Goal: Information Seeking & Learning: Learn about a topic

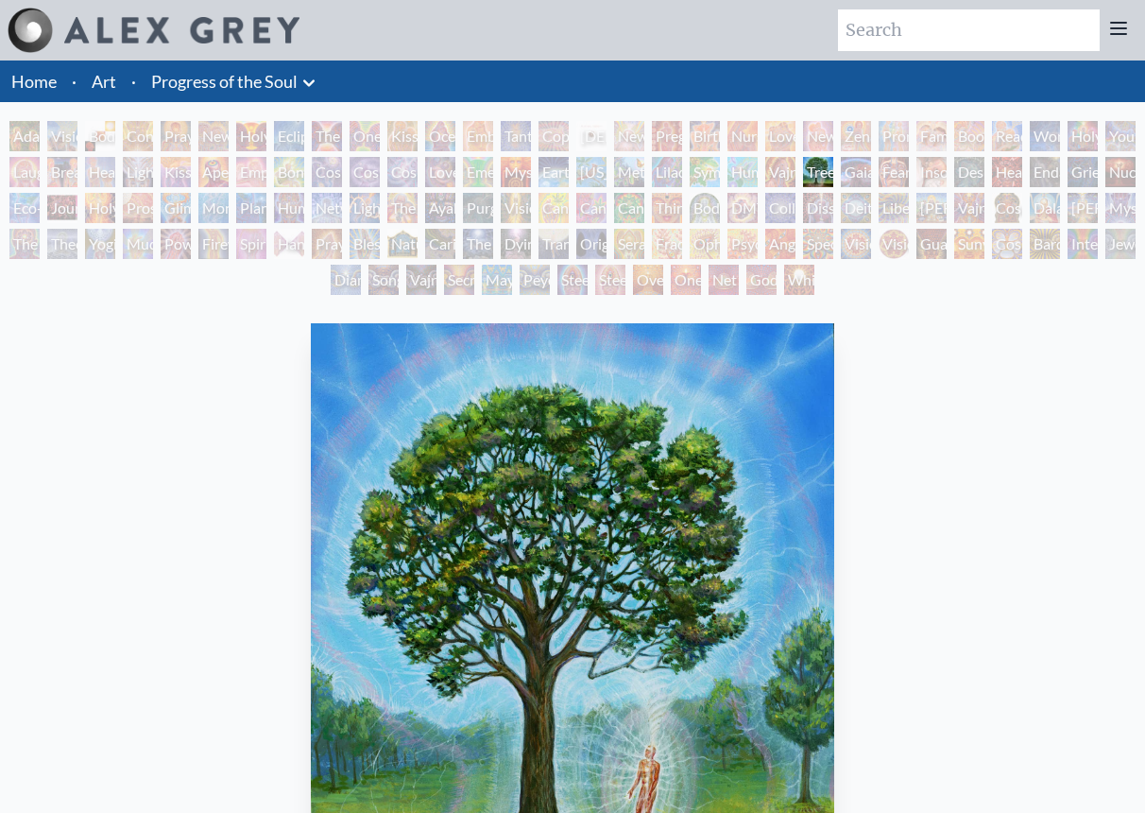
click at [245, 79] on link "Progress of the Soul" at bounding box center [224, 81] width 146 height 26
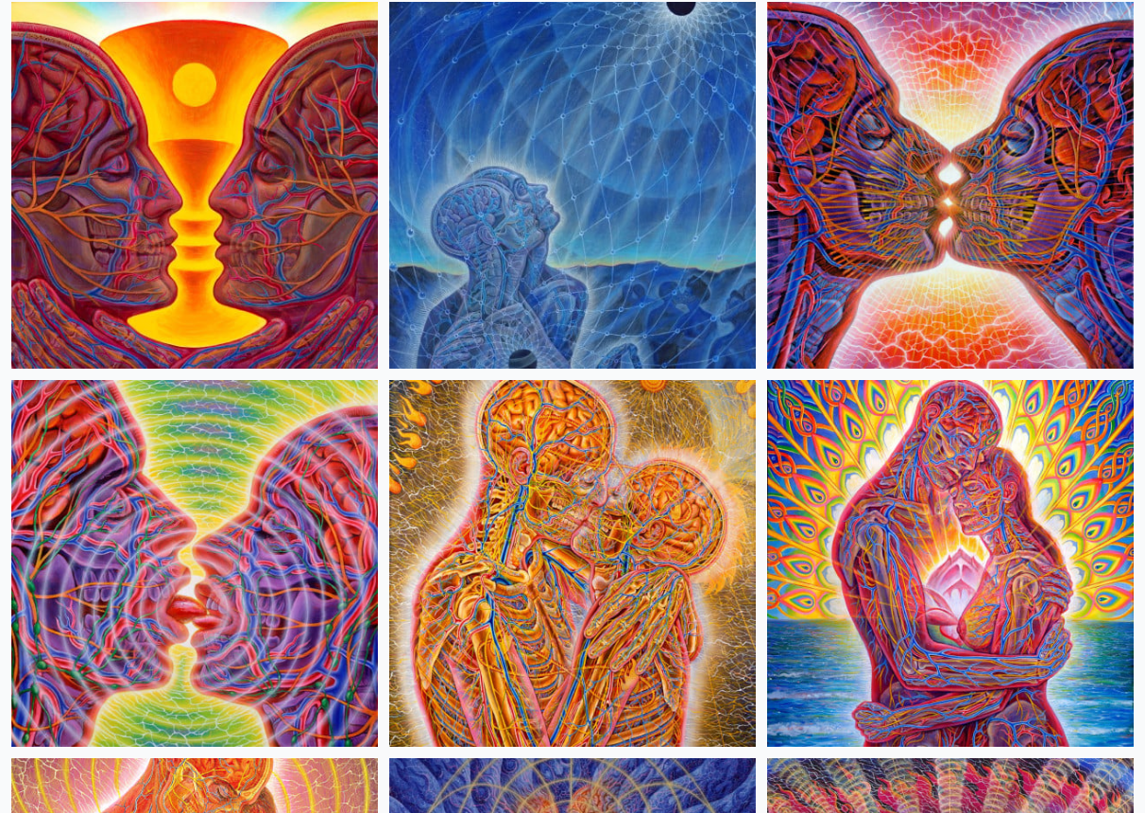
scroll to position [969, 0]
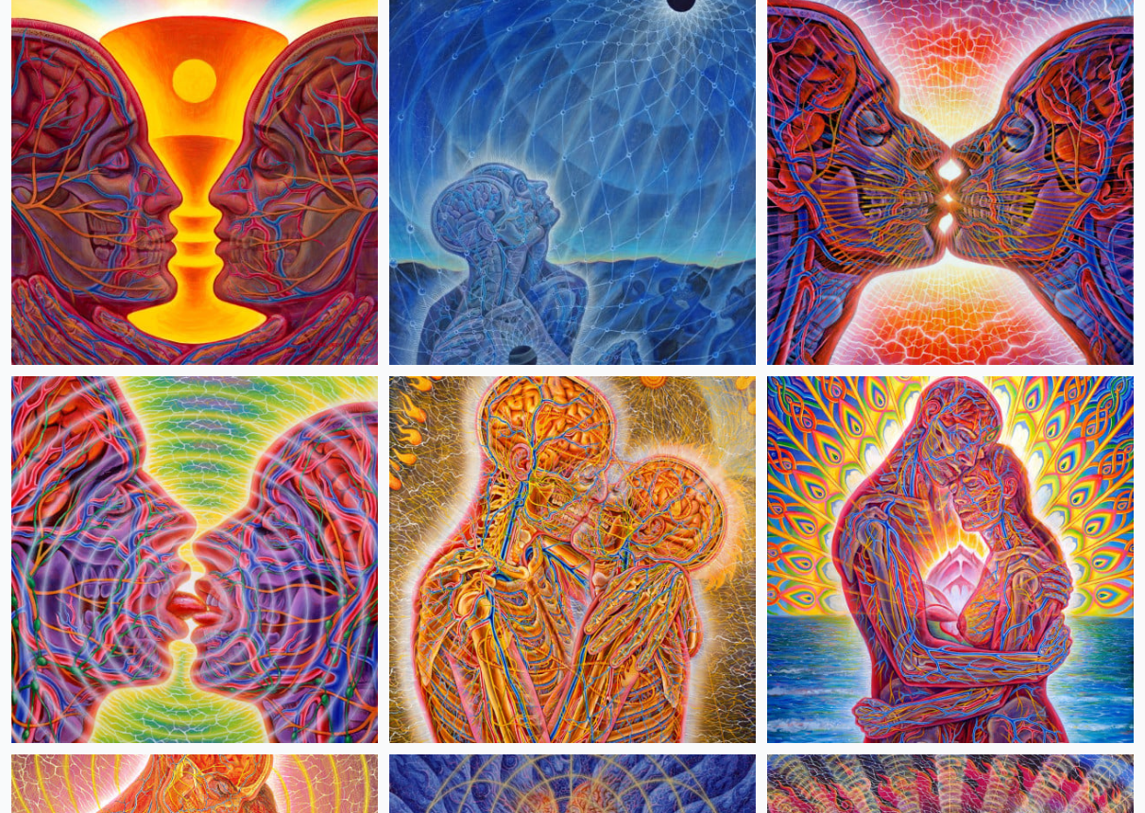
click at [538, 568] on img at bounding box center [572, 559] width 367 height 367
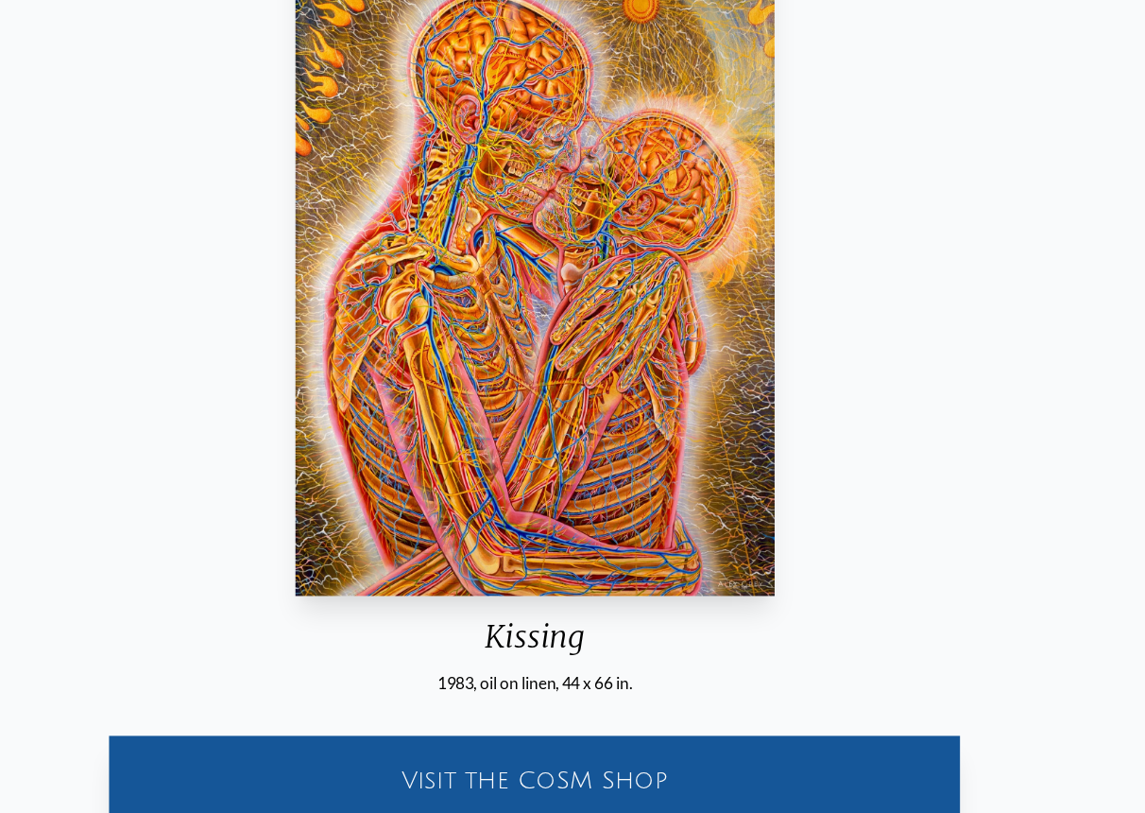
scroll to position [415, 0]
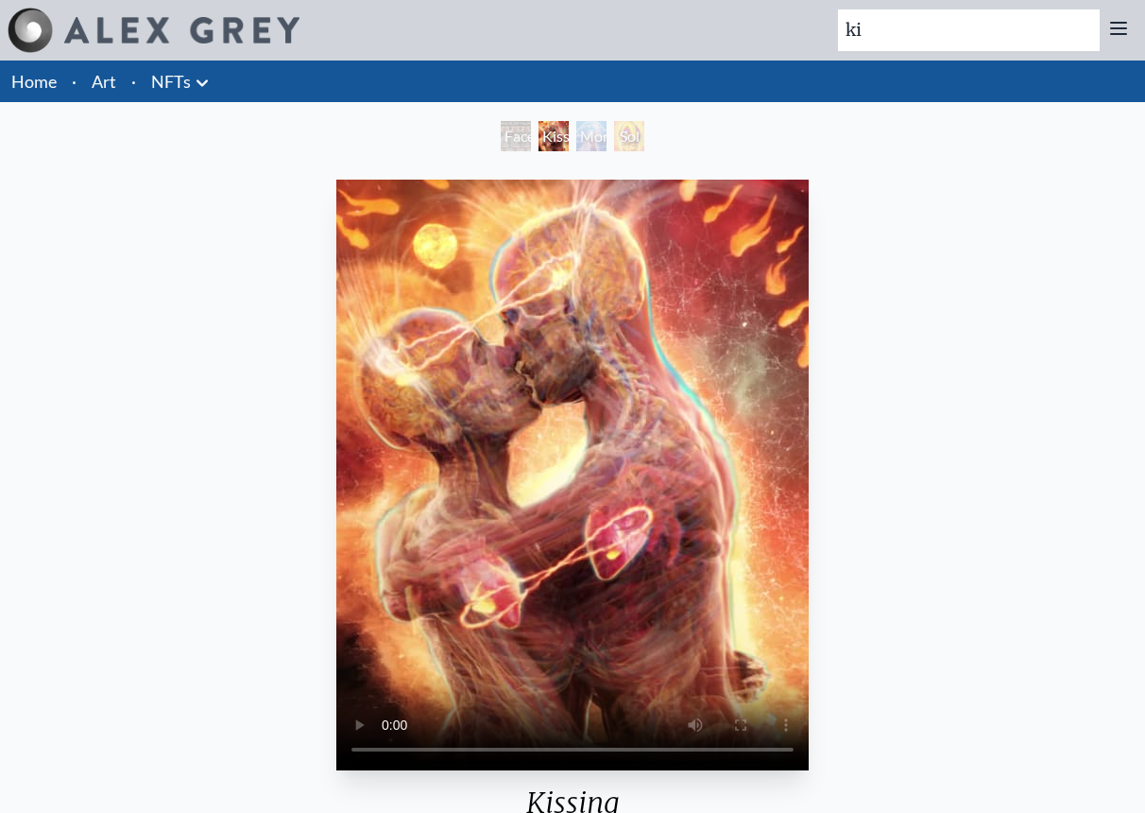
type input "k"
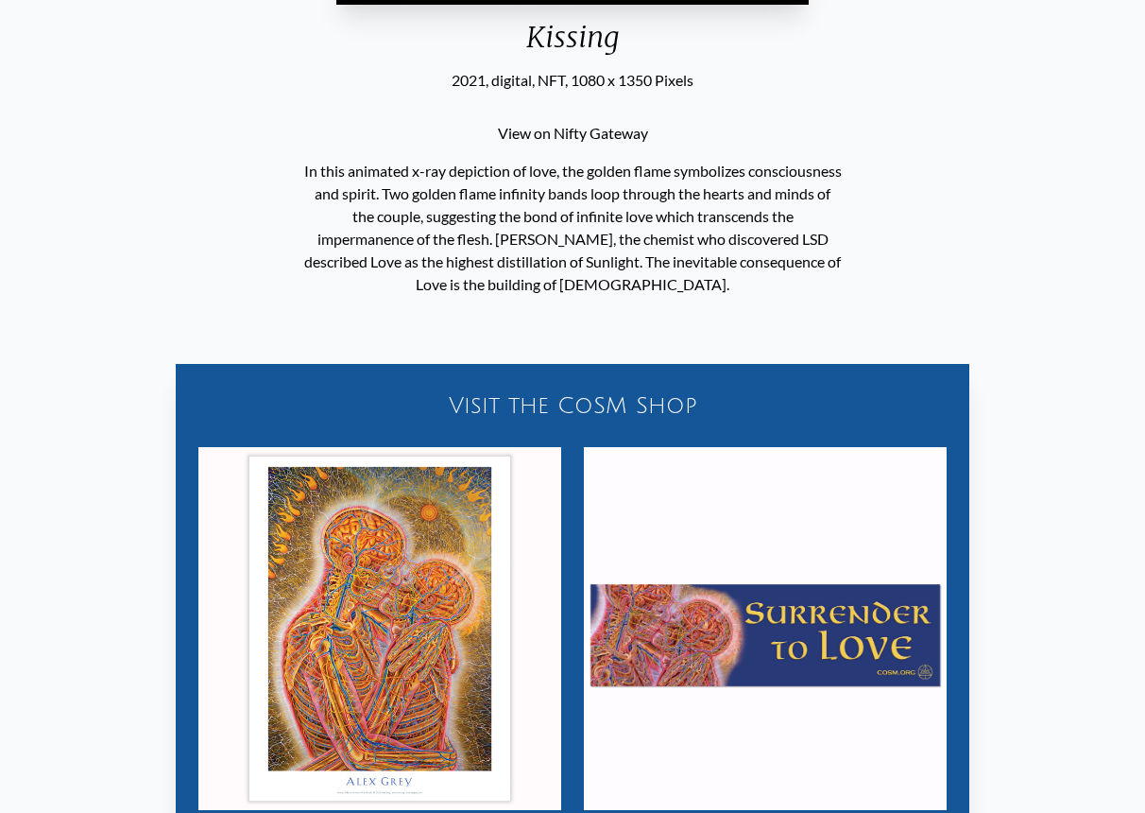
scroll to position [806, 0]
